Goal: Navigation & Orientation: Go to known website

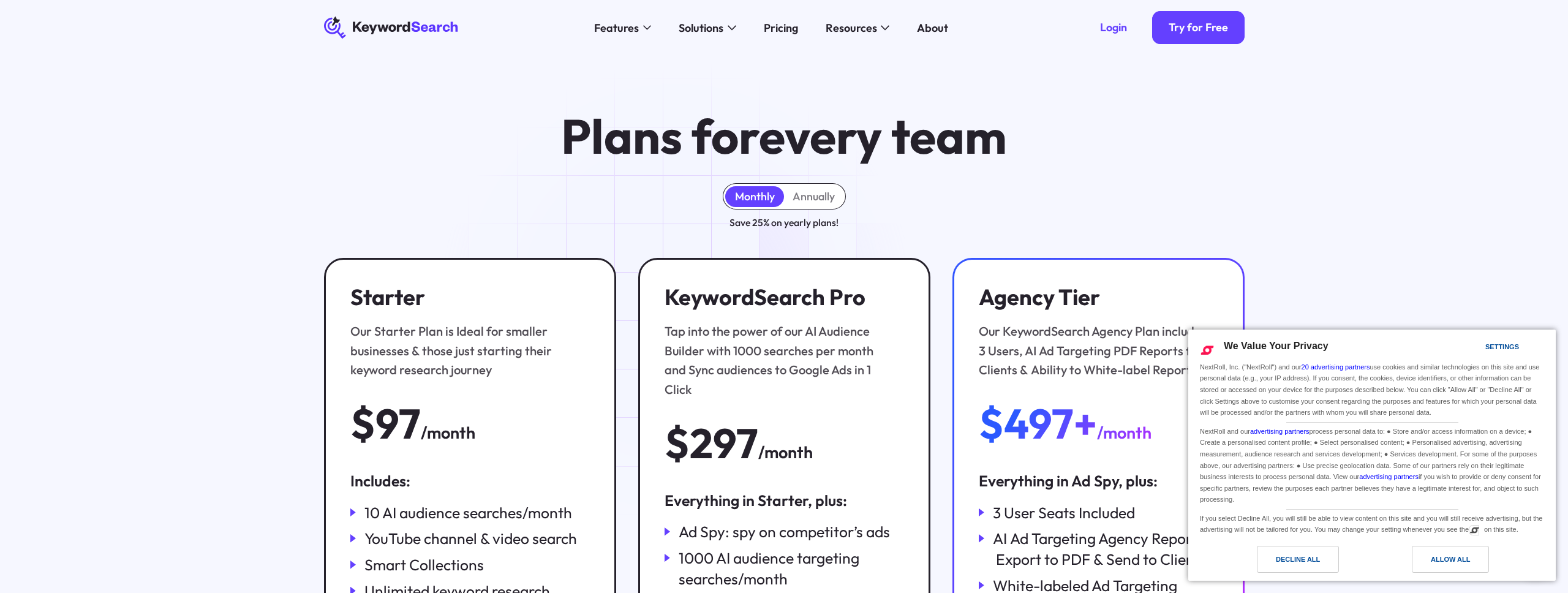
click at [412, 27] on icon "KeywordSearch" at bounding box center [391, 27] width 136 height 22
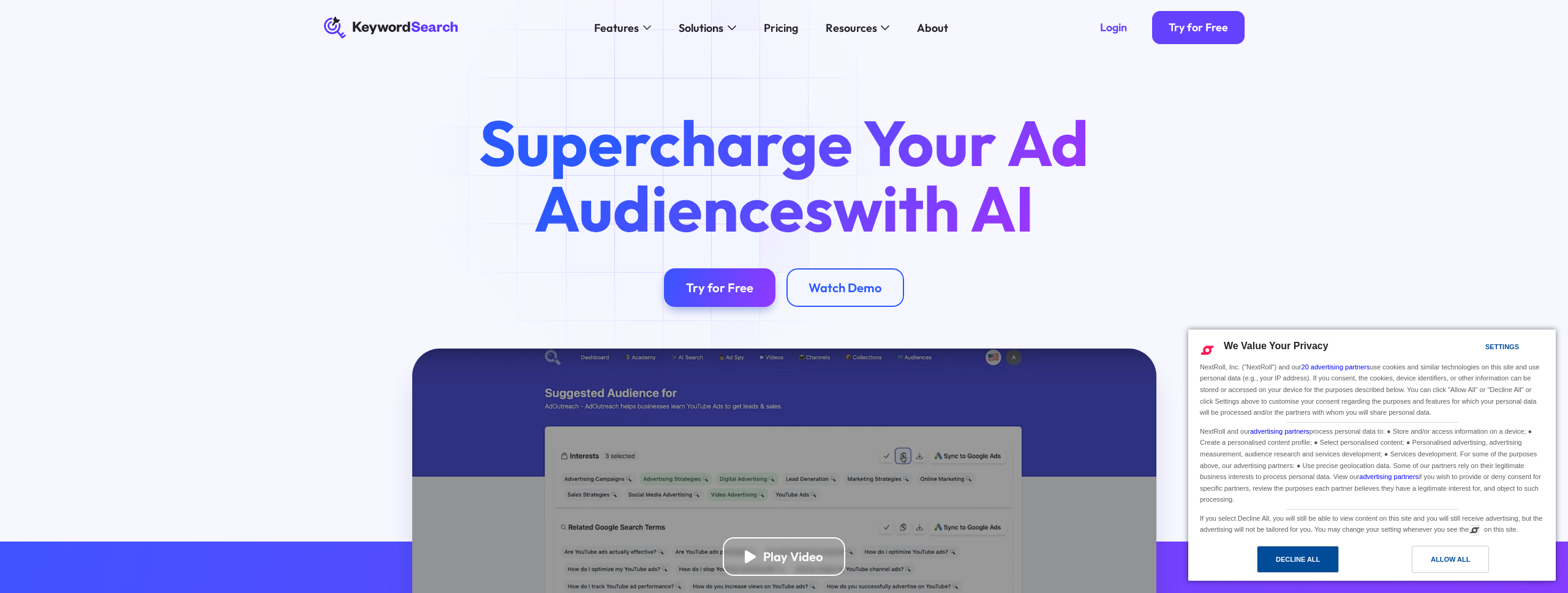
click at [1318, 555] on div "Decline All" at bounding box center [1297, 559] width 44 height 14
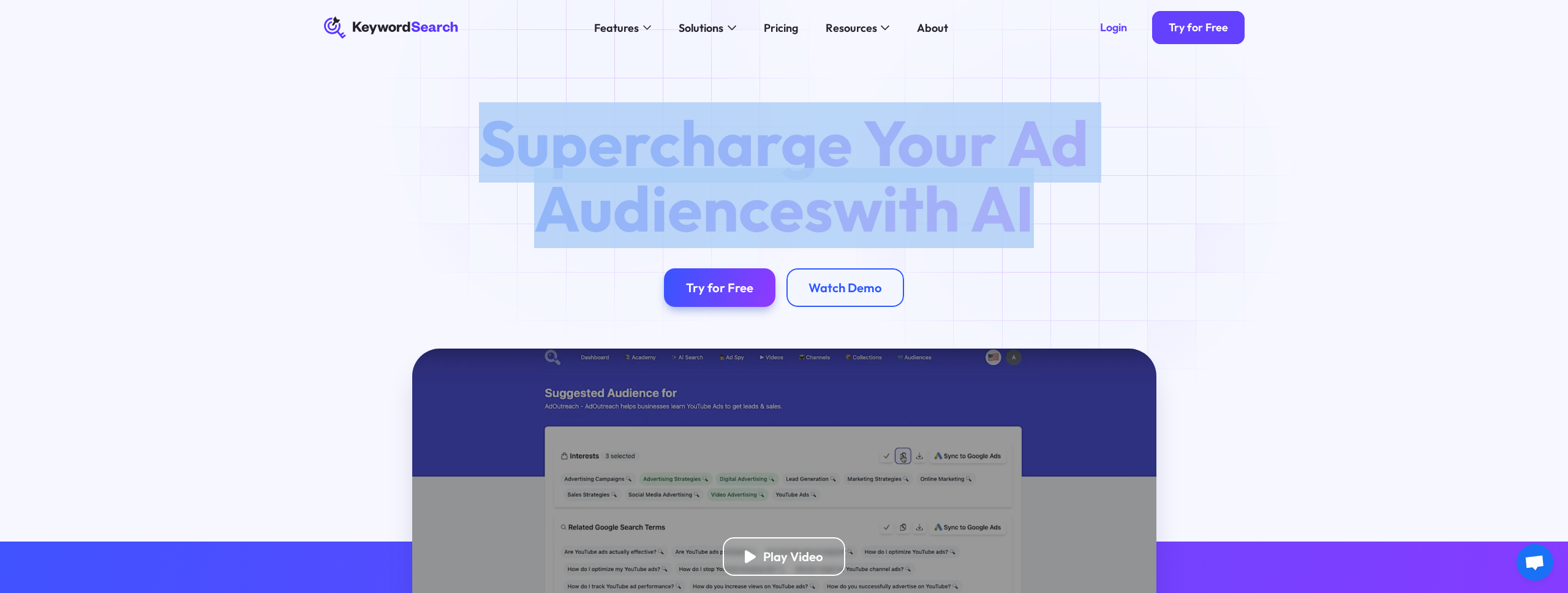
drag, startPoint x: 494, startPoint y: 119, endPoint x: 1066, endPoint y: 193, distance: 576.8
click at [1066, 193] on h1 "Supercharge Your Ad Audiences with AI" at bounding box center [784, 175] width 662 height 130
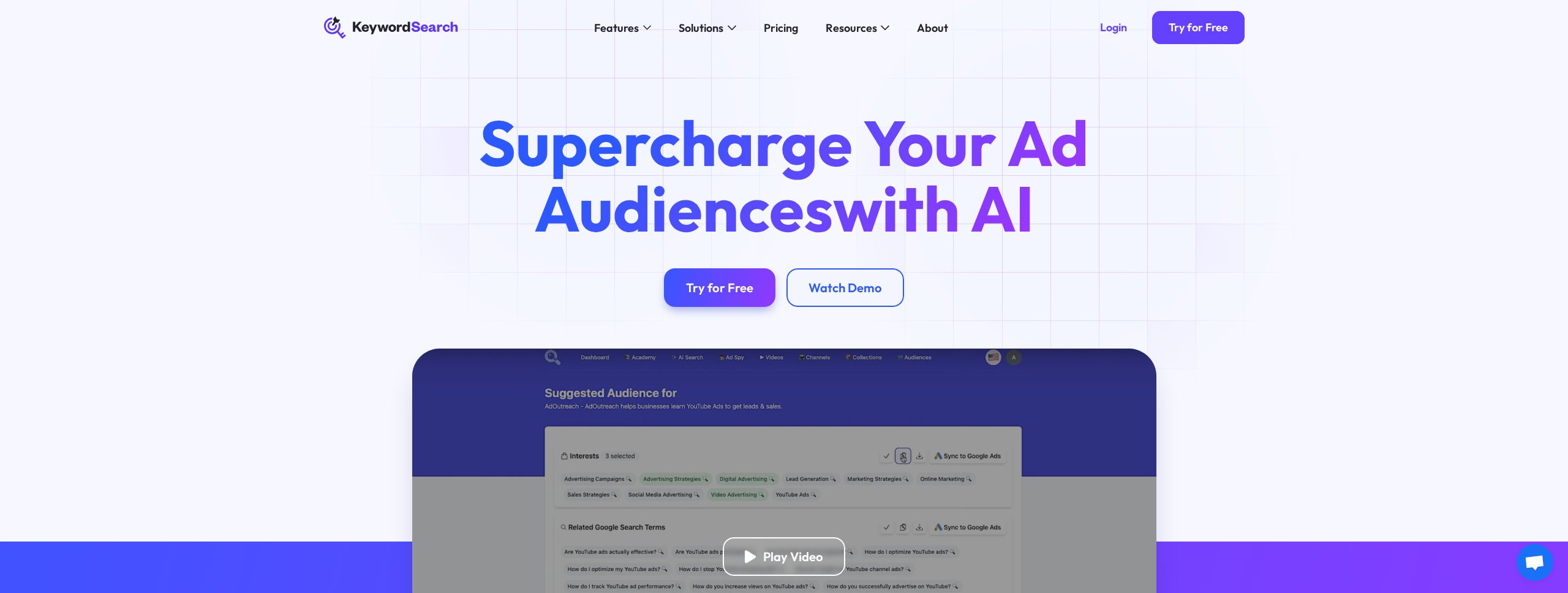
click at [1065, 193] on h1 "Supercharge Your Ad Audiences with AI" at bounding box center [784, 175] width 662 height 130
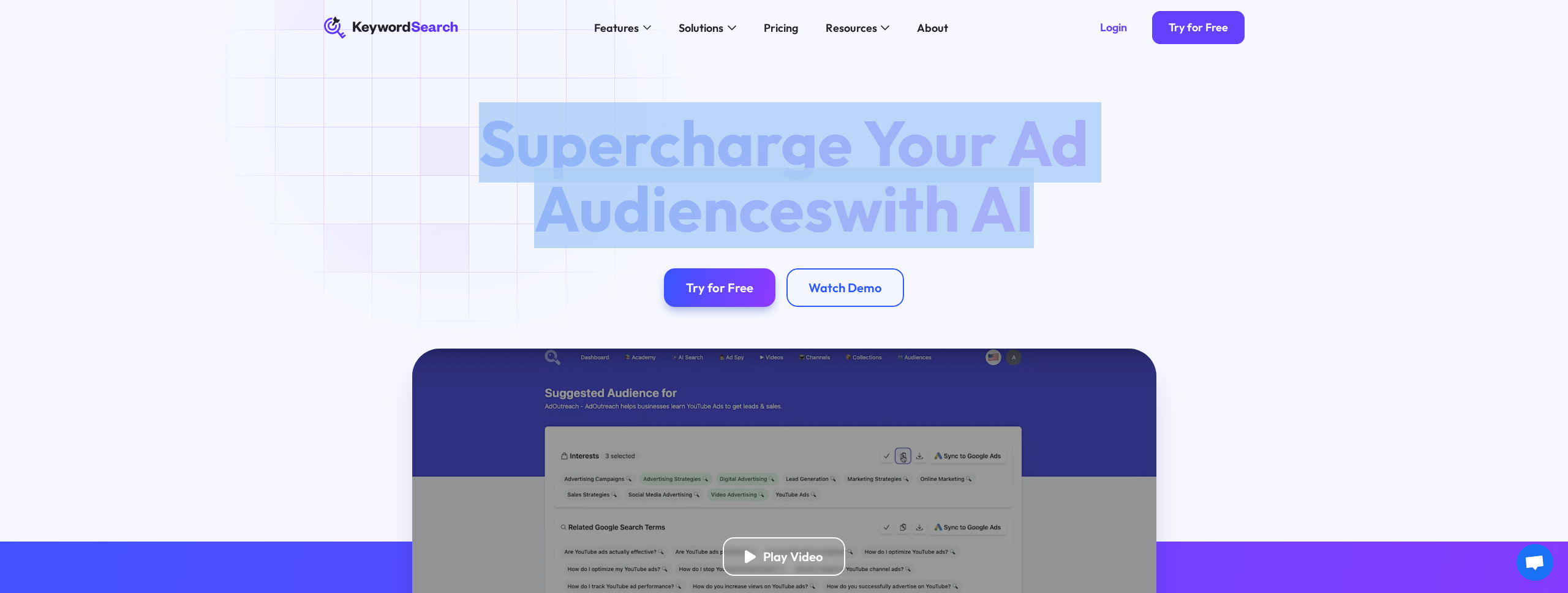
drag, startPoint x: 901, startPoint y: 172, endPoint x: 461, endPoint y: 115, distance: 443.7
click at [461, 115] on h1 "Supercharge Your Ad Audiences with AI" at bounding box center [784, 175] width 662 height 130
drag, startPoint x: 546, startPoint y: 133, endPoint x: 1068, endPoint y: 217, distance: 528.7
click at [1068, 217] on div "Supercharge Your Ad Audiences with AI Try for Free Watch Demo" at bounding box center [784, 208] width 965 height 197
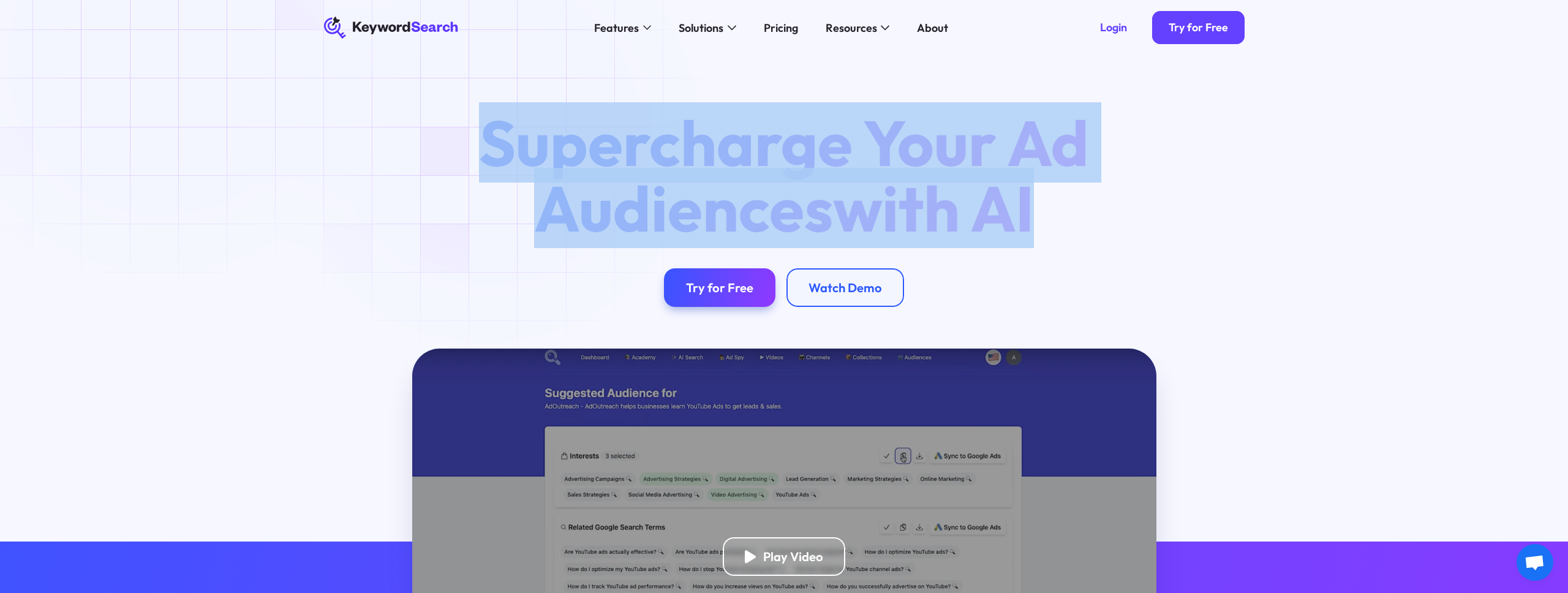
drag, startPoint x: 1068, startPoint y: 216, endPoint x: 487, endPoint y: 130, distance: 587.3
click at [487, 130] on h1 "Supercharge Your Ad Audiences with AI" at bounding box center [784, 175] width 662 height 130
drag, startPoint x: 487, startPoint y: 130, endPoint x: 1033, endPoint y: 206, distance: 551.3
click at [1033, 206] on h1 "Supercharge Your Ad Audiences with AI" at bounding box center [784, 175] width 662 height 130
drag, startPoint x: 1033, startPoint y: 206, endPoint x: 482, endPoint y: 135, distance: 555.6
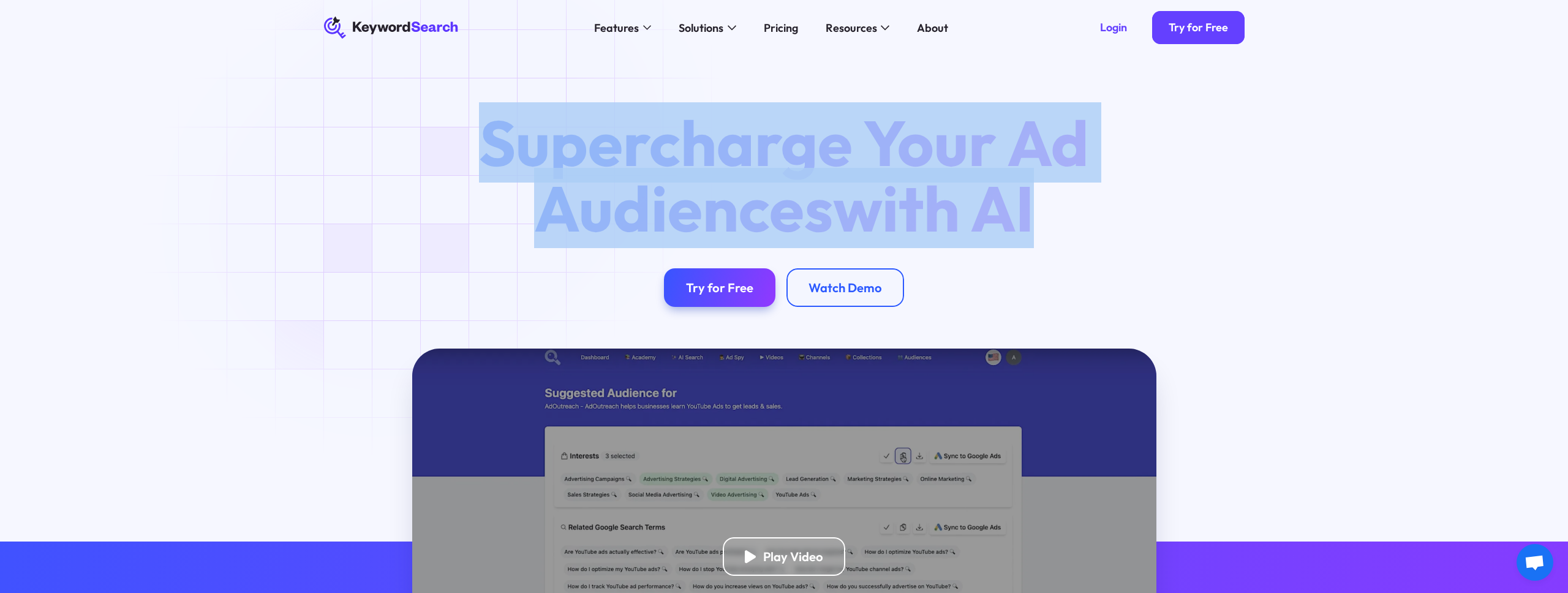
click at [482, 135] on h1 "Supercharge Your Ad Audiences with AI" at bounding box center [784, 175] width 662 height 130
click at [490, 136] on h1 "Supercharge Your Ad Audiences with AI" at bounding box center [784, 175] width 662 height 130
click at [487, 134] on h1 "Supercharge Your Ad Audiences with AI" at bounding box center [784, 175] width 662 height 130
drag, startPoint x: 482, startPoint y: 133, endPoint x: 1053, endPoint y: 220, distance: 577.6
click at [1053, 220] on h1 "Supercharge Your Ad Audiences with AI" at bounding box center [784, 175] width 662 height 130
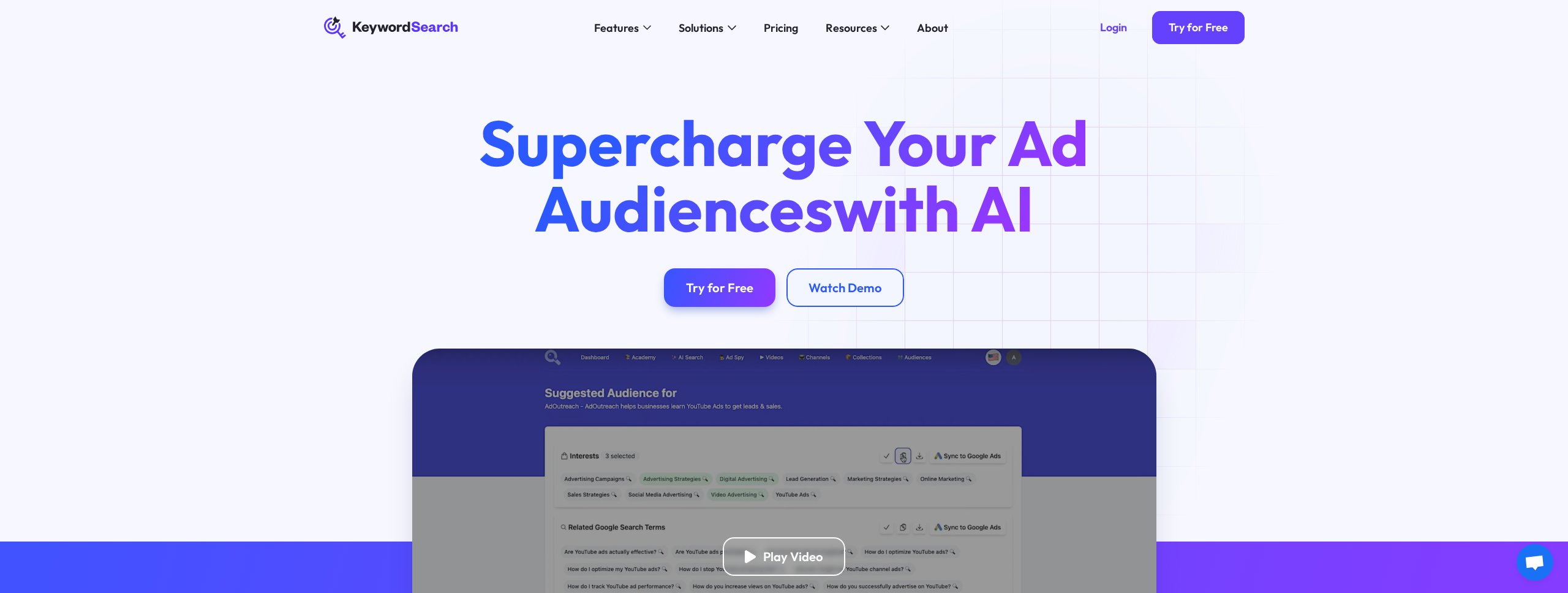
click at [1050, 218] on h1 "Supercharge Your Ad Audiences with AI" at bounding box center [784, 175] width 662 height 130
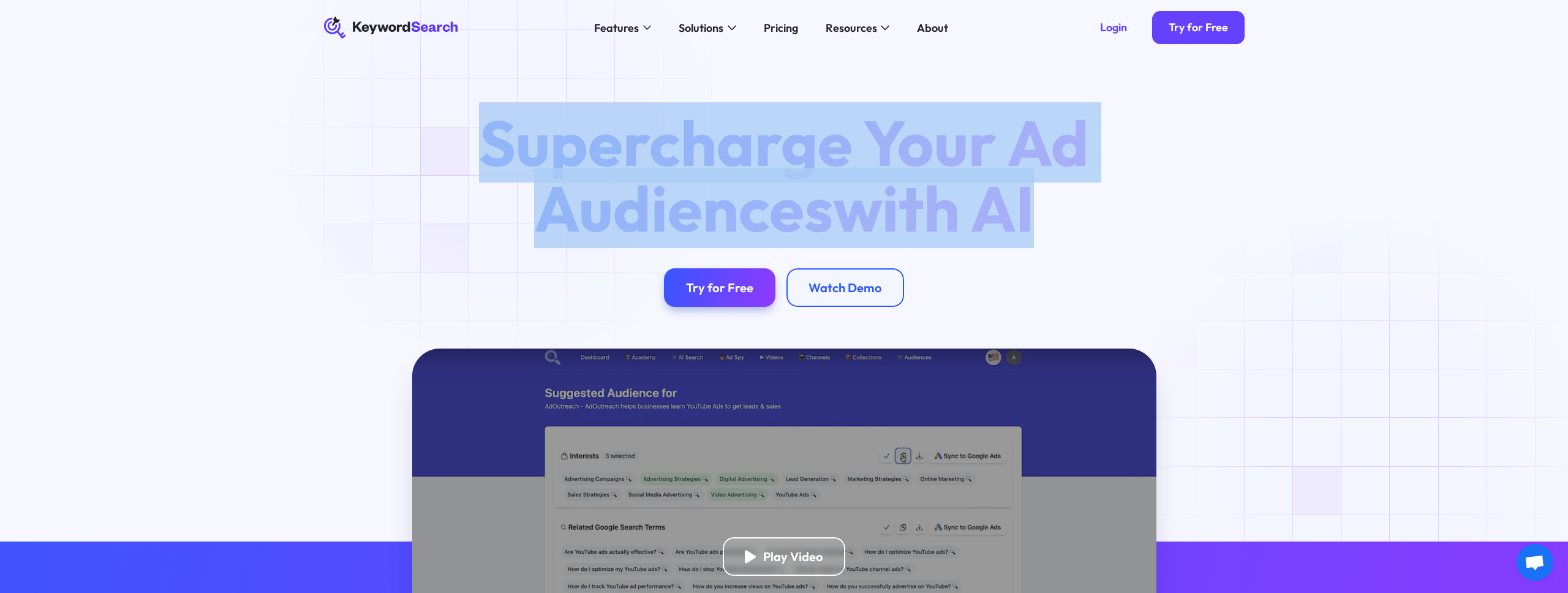
drag, startPoint x: 1038, startPoint y: 216, endPoint x: 473, endPoint y: 140, distance: 570.1
click at [473, 140] on h1 "Supercharge Your Ad Audiences with AI" at bounding box center [784, 175] width 662 height 130
